Goal: Information Seeking & Learning: Check status

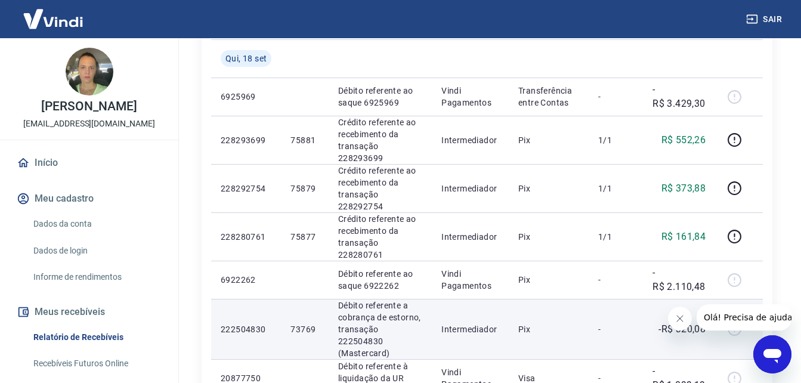
scroll to position [335, 0]
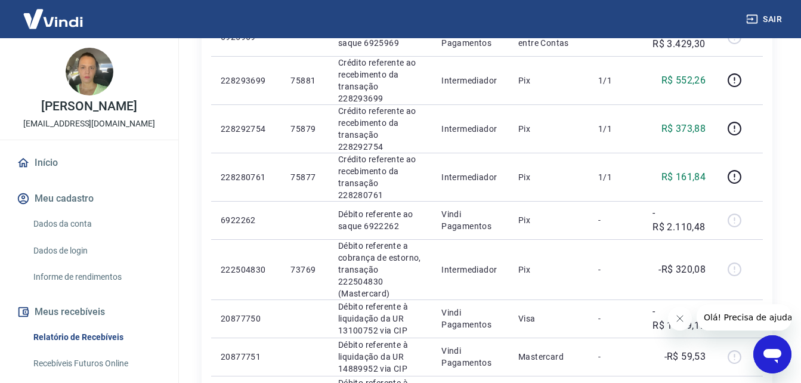
click at [677, 316] on icon "Fechar mensagem da empresa" at bounding box center [680, 319] width 10 height 10
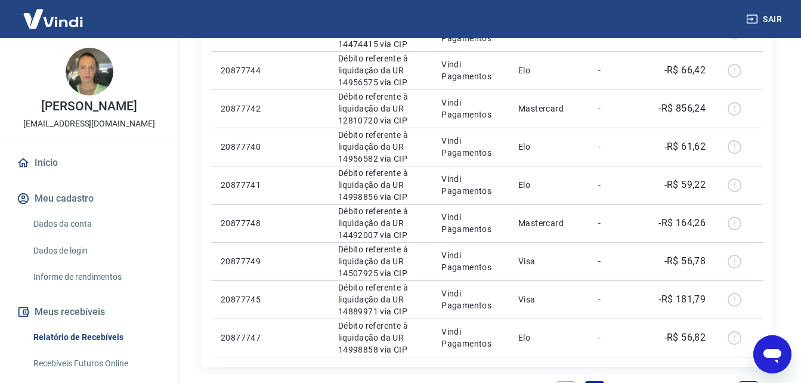
scroll to position [872, 0]
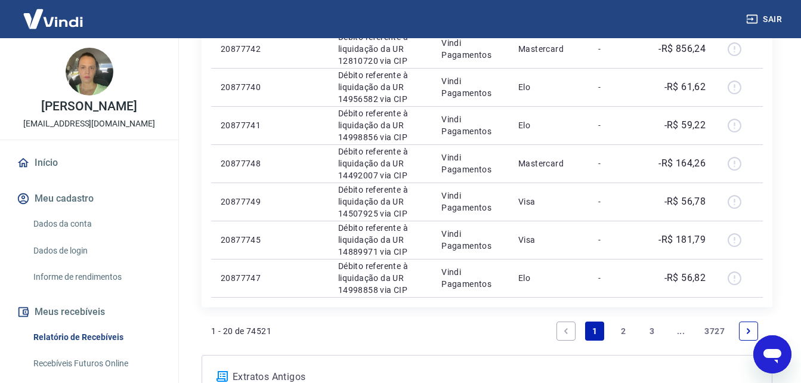
click at [626, 322] on link "2" at bounding box center [623, 331] width 19 height 19
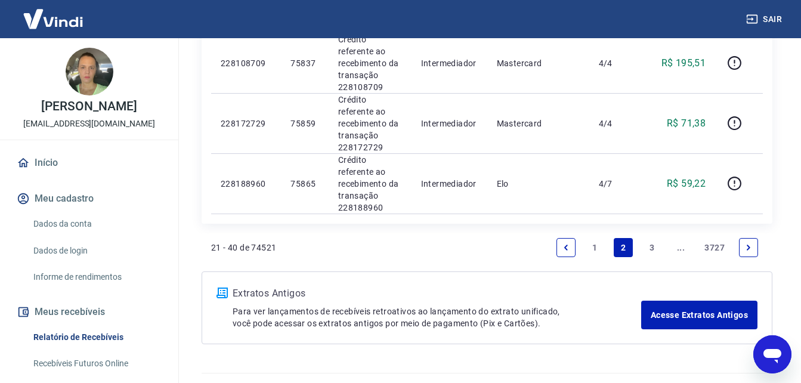
scroll to position [1313, 0]
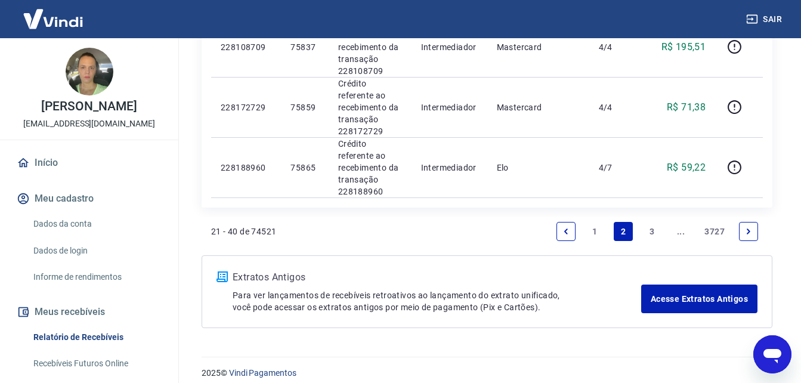
click at [651, 228] on link "3" at bounding box center [652, 231] width 19 height 19
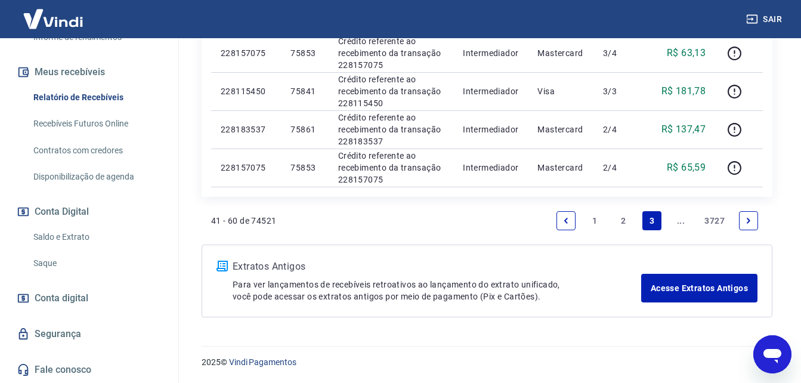
scroll to position [252, 0]
click at [51, 237] on link "Saldo e Extrato" at bounding box center [96, 237] width 135 height 24
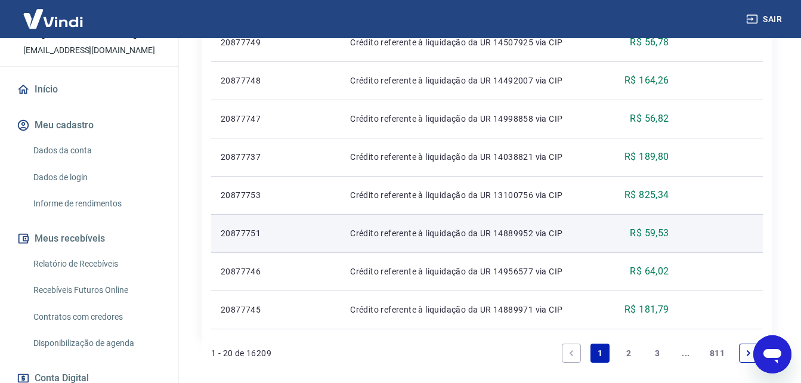
scroll to position [904, 0]
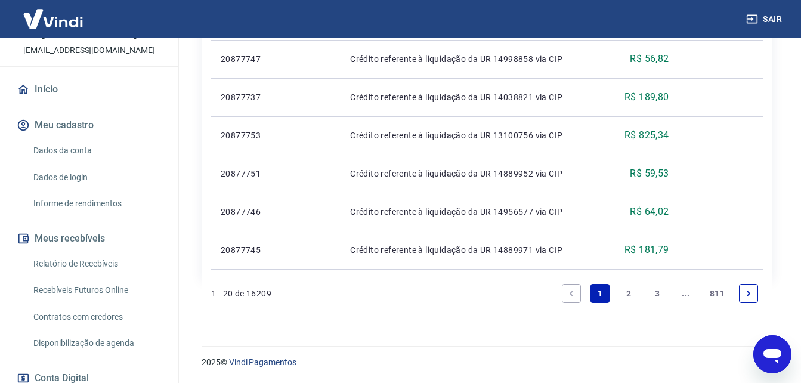
click at [626, 295] on link "2" at bounding box center [628, 293] width 19 height 19
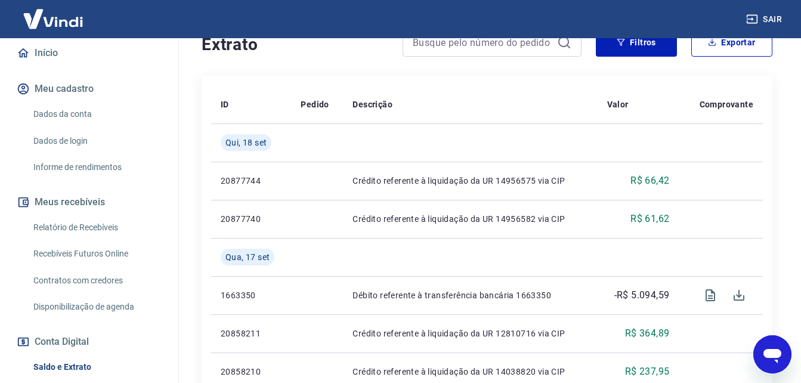
scroll to position [252, 0]
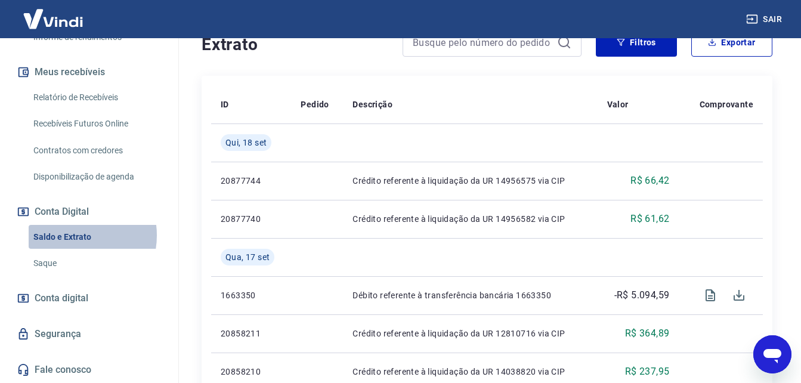
click at [70, 235] on link "Saldo e Extrato" at bounding box center [96, 237] width 135 height 24
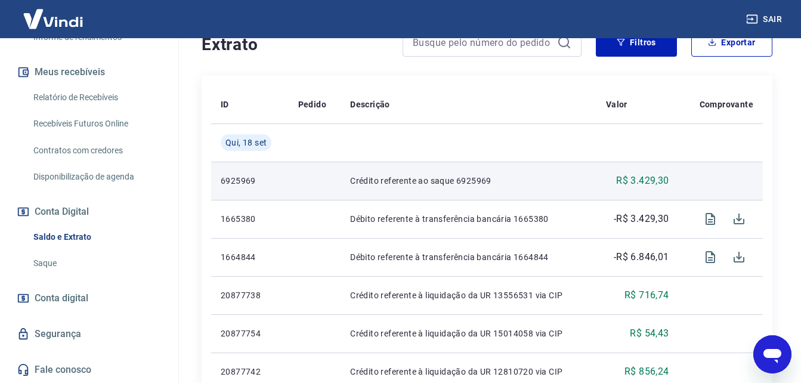
scroll to position [189, 0]
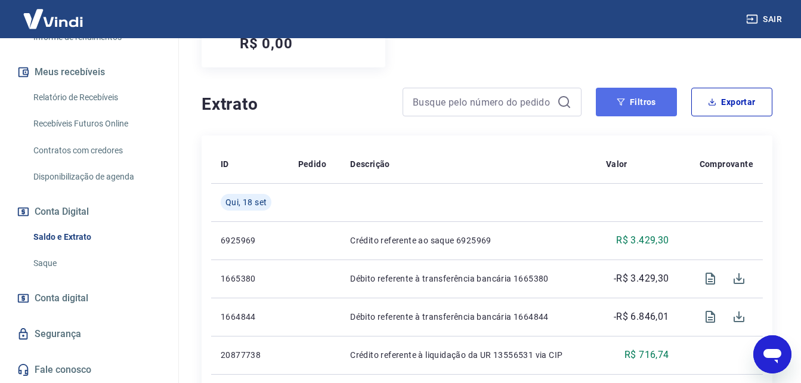
click at [646, 101] on button "Filtros" at bounding box center [636, 102] width 81 height 29
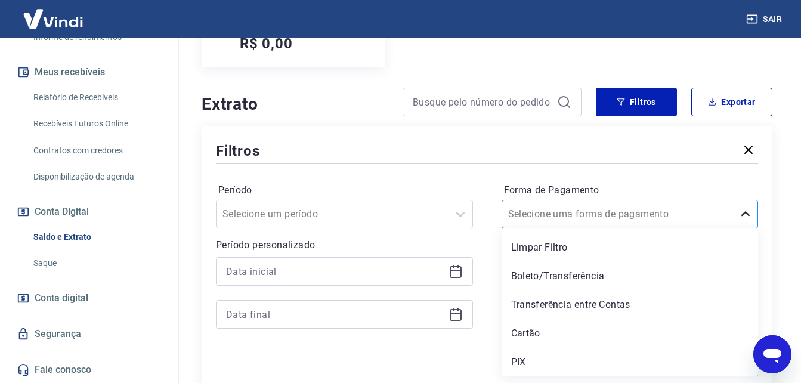
click at [745, 218] on icon at bounding box center [746, 214] width 14 height 14
click at [520, 359] on div "PIX" at bounding box center [630, 362] width 257 height 24
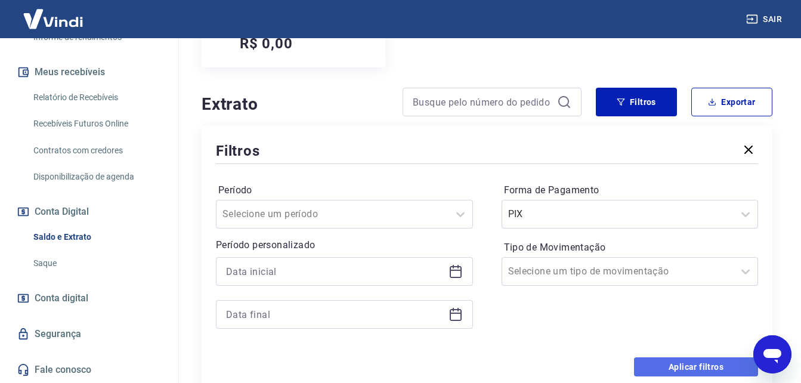
click at [688, 363] on button "Aplicar filtros" at bounding box center [696, 366] width 124 height 19
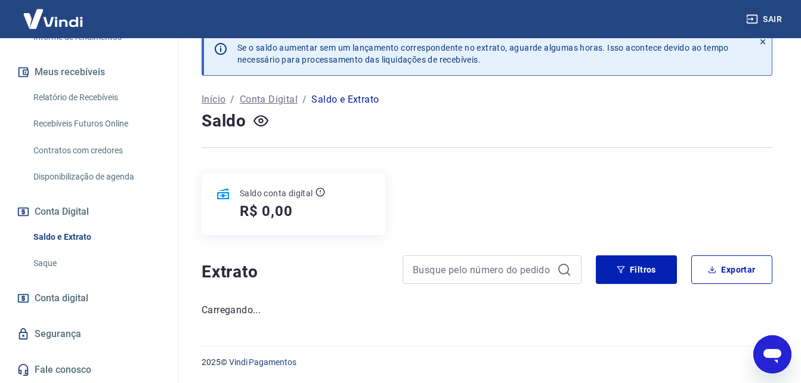
scroll to position [189, 0]
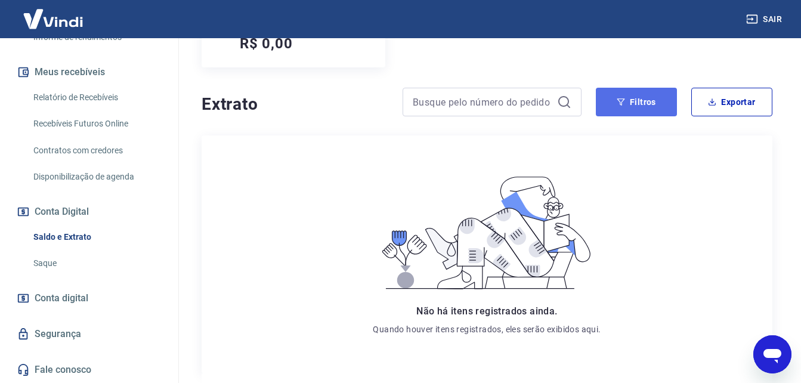
click at [630, 104] on button "Filtros" at bounding box center [636, 102] width 81 height 29
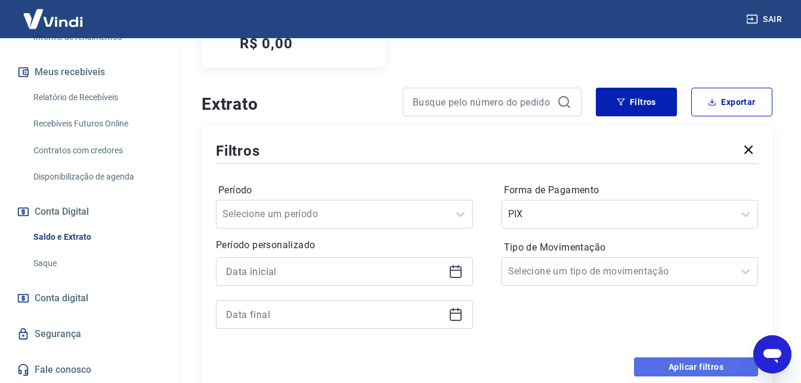
click at [696, 369] on button "Aplicar filtros" at bounding box center [696, 366] width 124 height 19
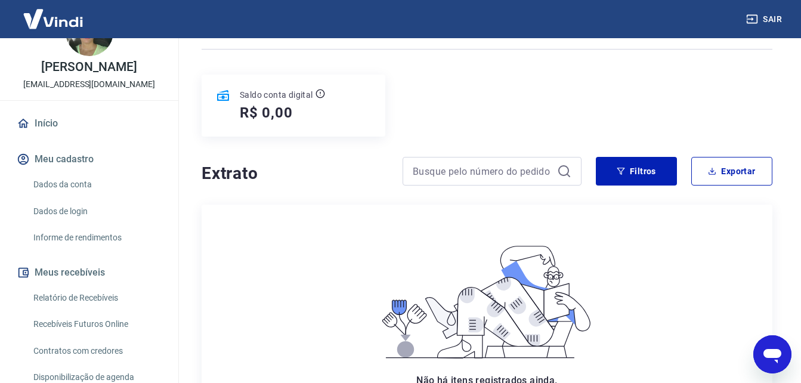
scroll to position [37, 0]
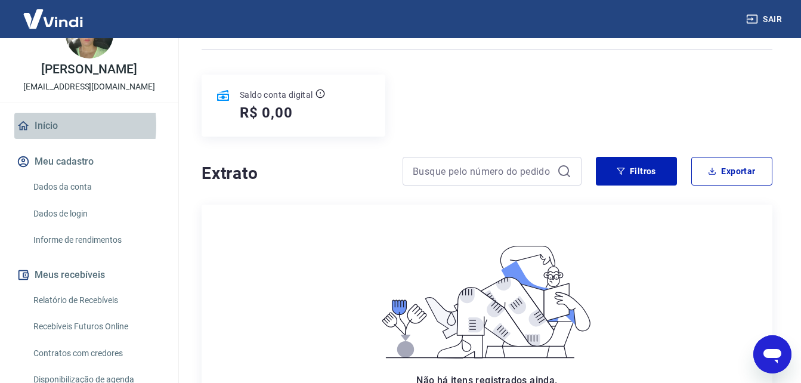
click at [38, 138] on link "Início" at bounding box center [89, 126] width 150 height 26
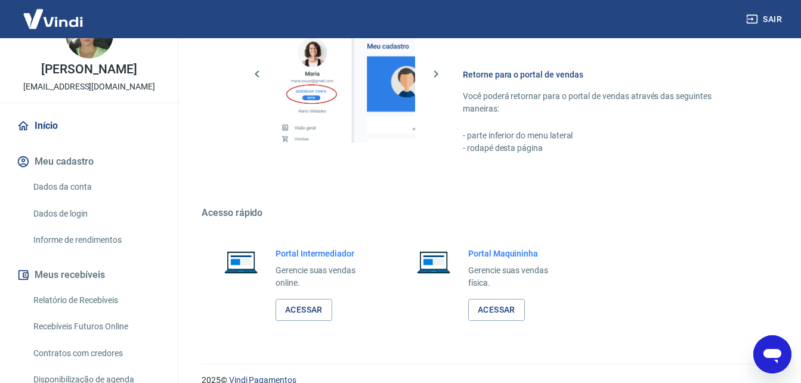
scroll to position [596, 0]
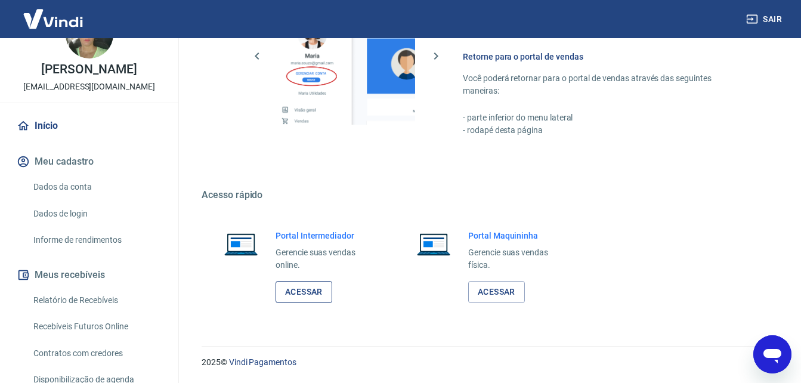
click at [292, 287] on link "Acessar" at bounding box center [304, 292] width 57 height 22
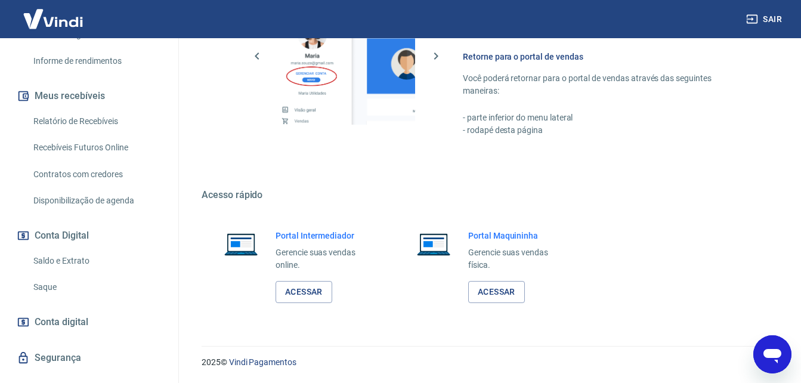
scroll to position [37, 0]
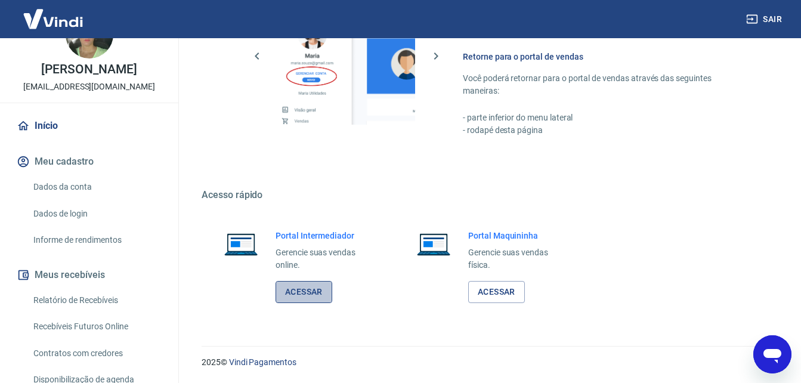
click at [289, 294] on link "Acessar" at bounding box center [304, 292] width 57 height 22
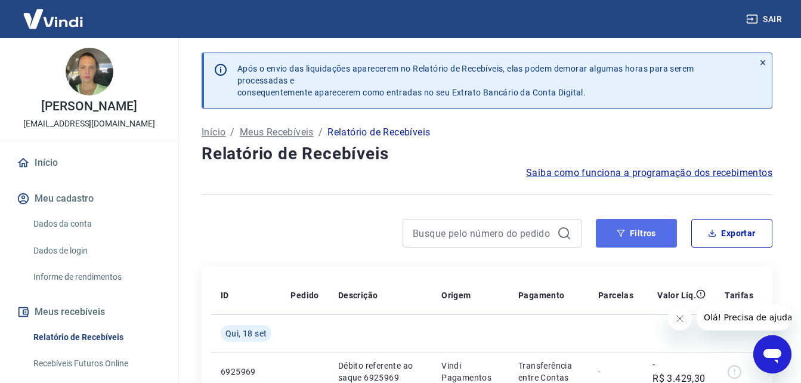
click at [662, 231] on button "Filtros" at bounding box center [636, 233] width 81 height 29
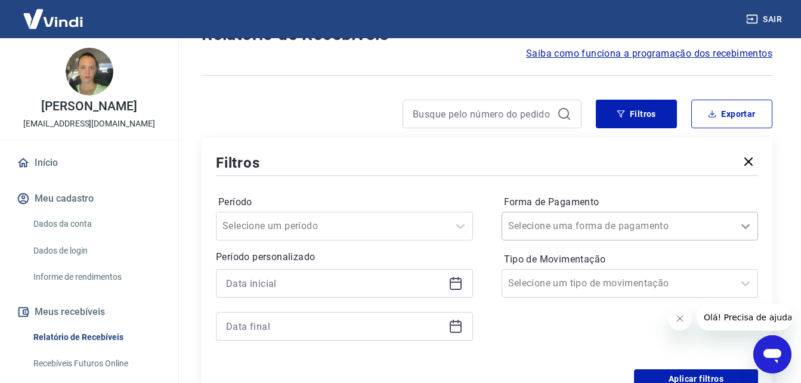
scroll to position [125, 0]
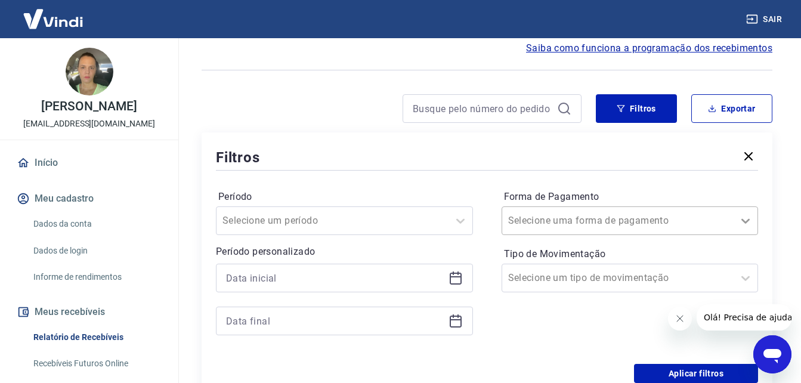
click at [741, 228] on div at bounding box center [746, 221] width 24 height 24
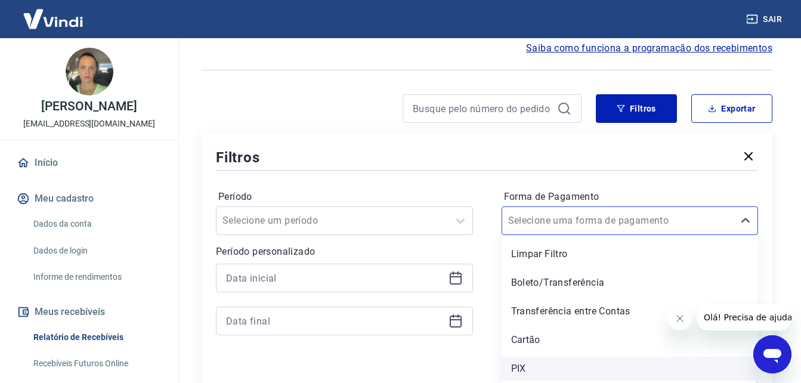
click at [522, 368] on div "PIX" at bounding box center [630, 369] width 257 height 24
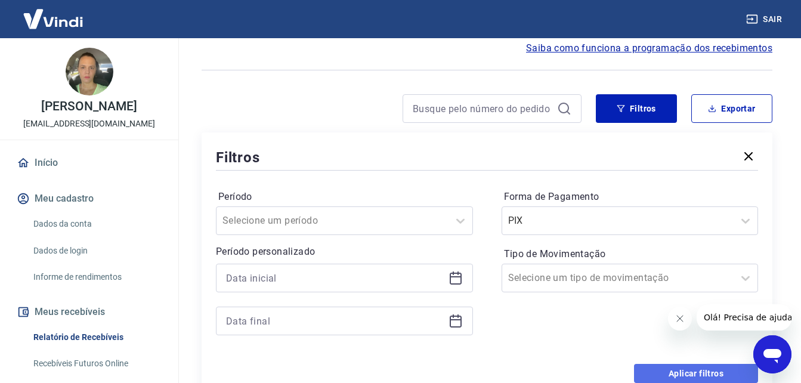
click at [693, 373] on button "Aplicar filtros" at bounding box center [696, 373] width 124 height 19
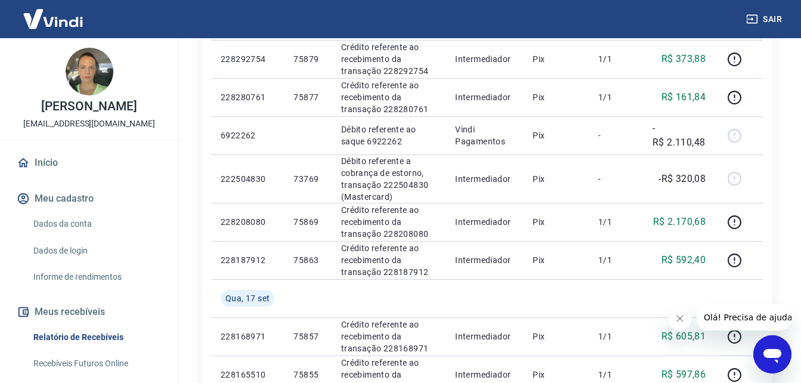
scroll to position [363, 0]
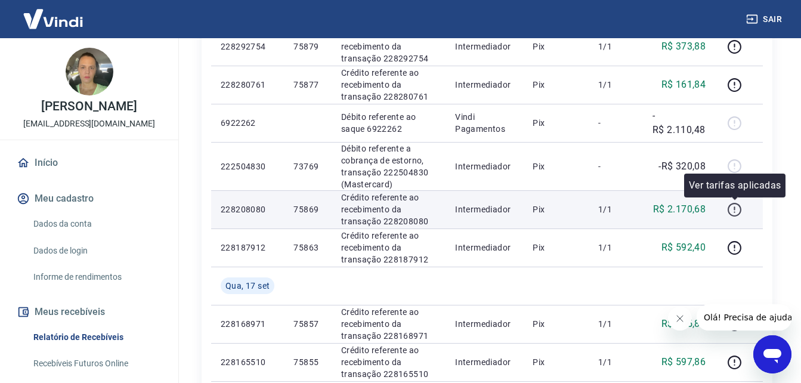
click at [741, 209] on icon "button" at bounding box center [735, 210] width 14 height 14
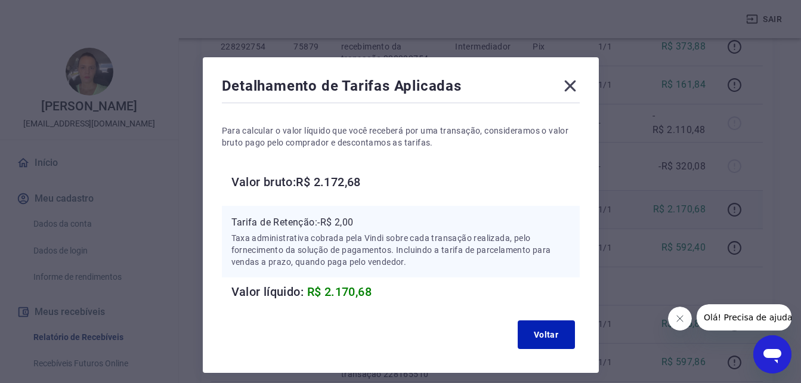
click at [565, 88] on icon at bounding box center [570, 85] width 19 height 19
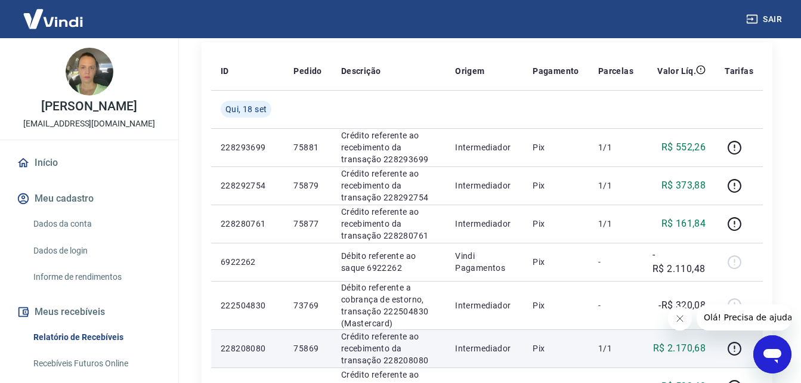
scroll to position [184, 0]
